Goal: Task Accomplishment & Management: Use online tool/utility

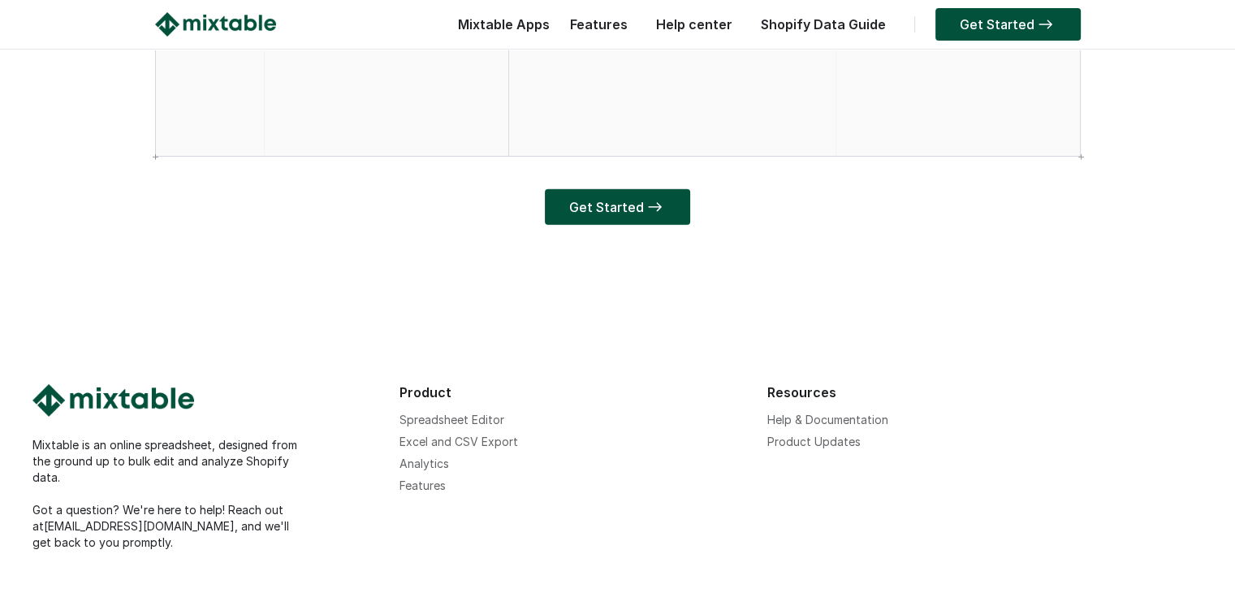
scroll to position [5005, 0]
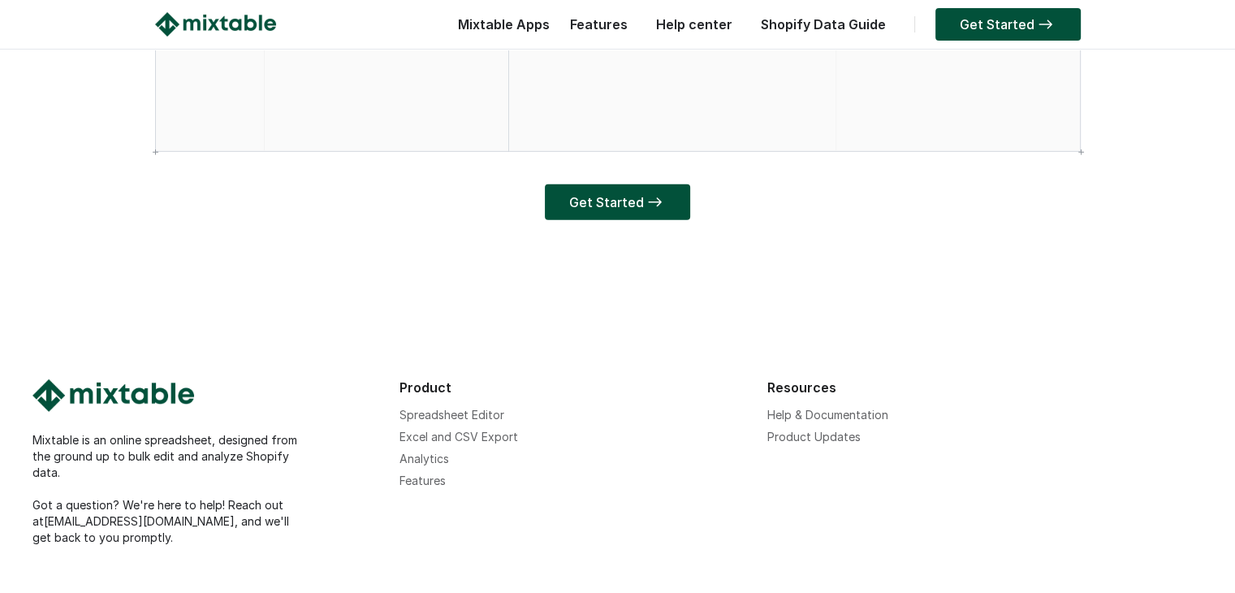
click at [646, 267] on div "Mixtable is an online spreadsheet, designed from the ground up to bulk edit and…" at bounding box center [617, 422] width 1235 height 410
click at [645, 220] on link "Get Started" at bounding box center [617, 202] width 145 height 36
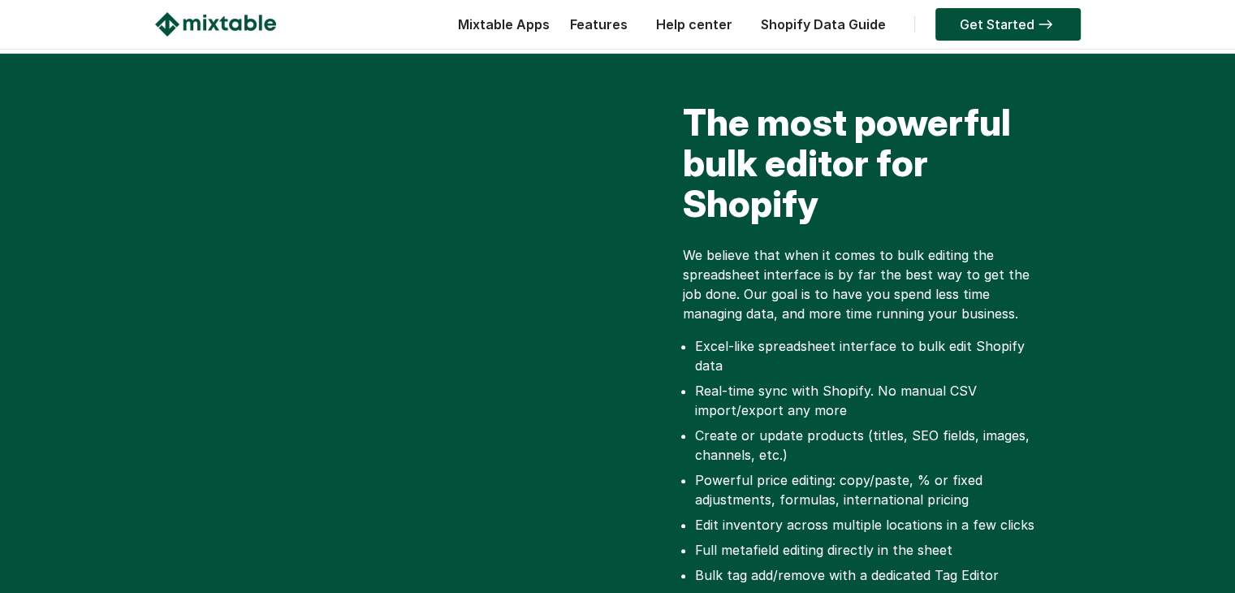
scroll to position [0, 0]
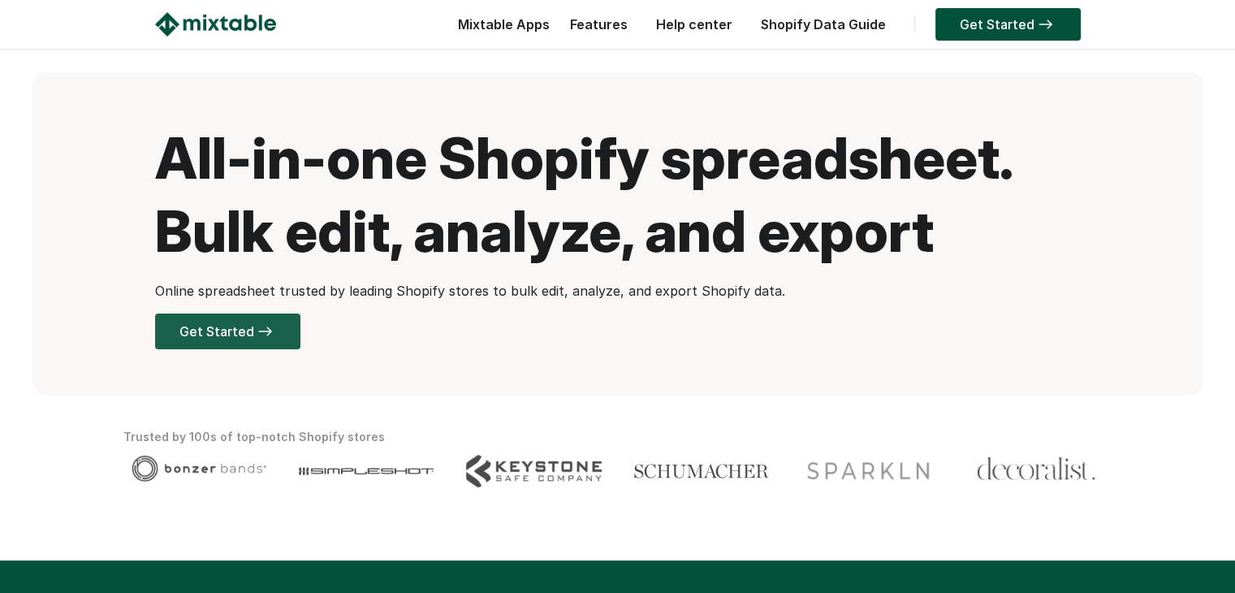
click at [255, 333] on img at bounding box center [265, 331] width 22 height 10
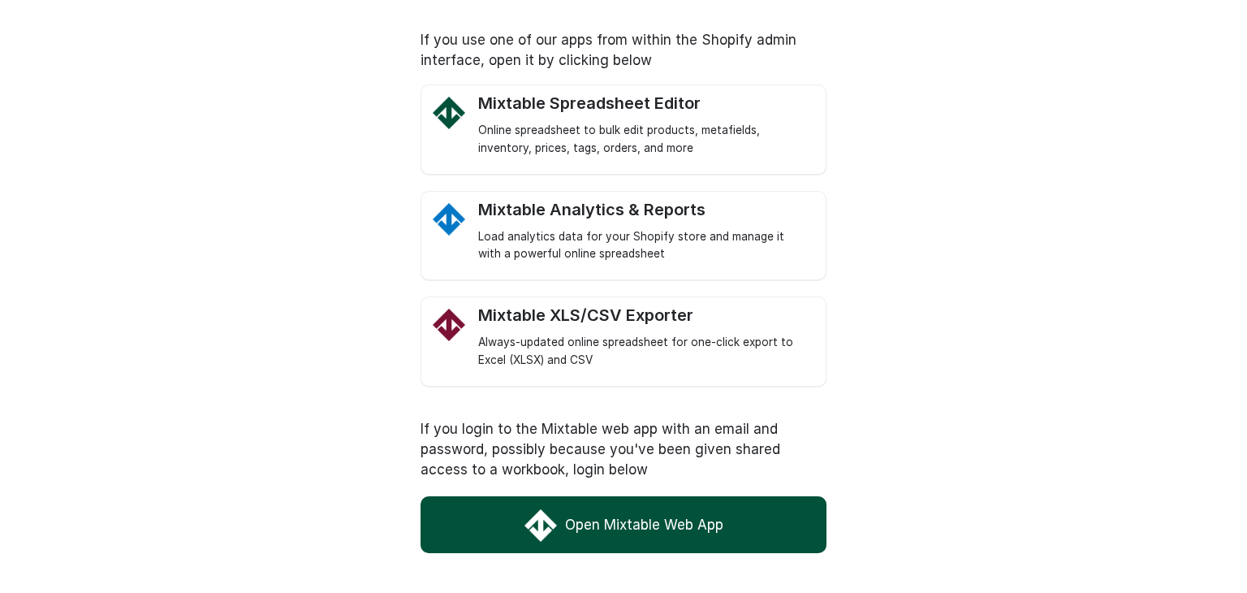
click at [668, 520] on link "Open Mixtable Web App" at bounding box center [624, 524] width 406 height 57
